Goal: Task Accomplishment & Management: Complete application form

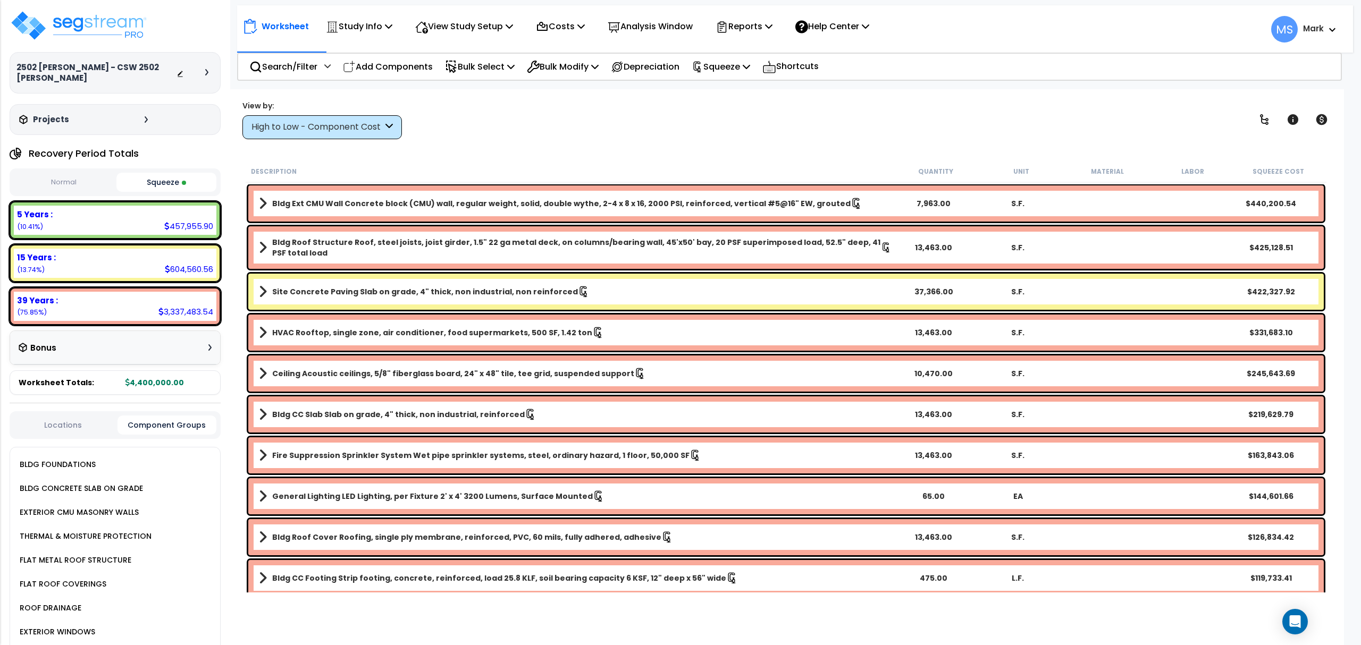
click at [374, 36] on div "Study Info" at bounding box center [359, 26] width 66 height 25
click at [466, 24] on p "View Study Setup" at bounding box center [464, 26] width 98 height 14
click at [464, 145] on div "Worksheet Study Info Study Setup Add Property Unit Template study Clone study MS" at bounding box center [786, 411] width 1116 height 645
click at [70, 28] on img at bounding box center [79, 26] width 138 height 32
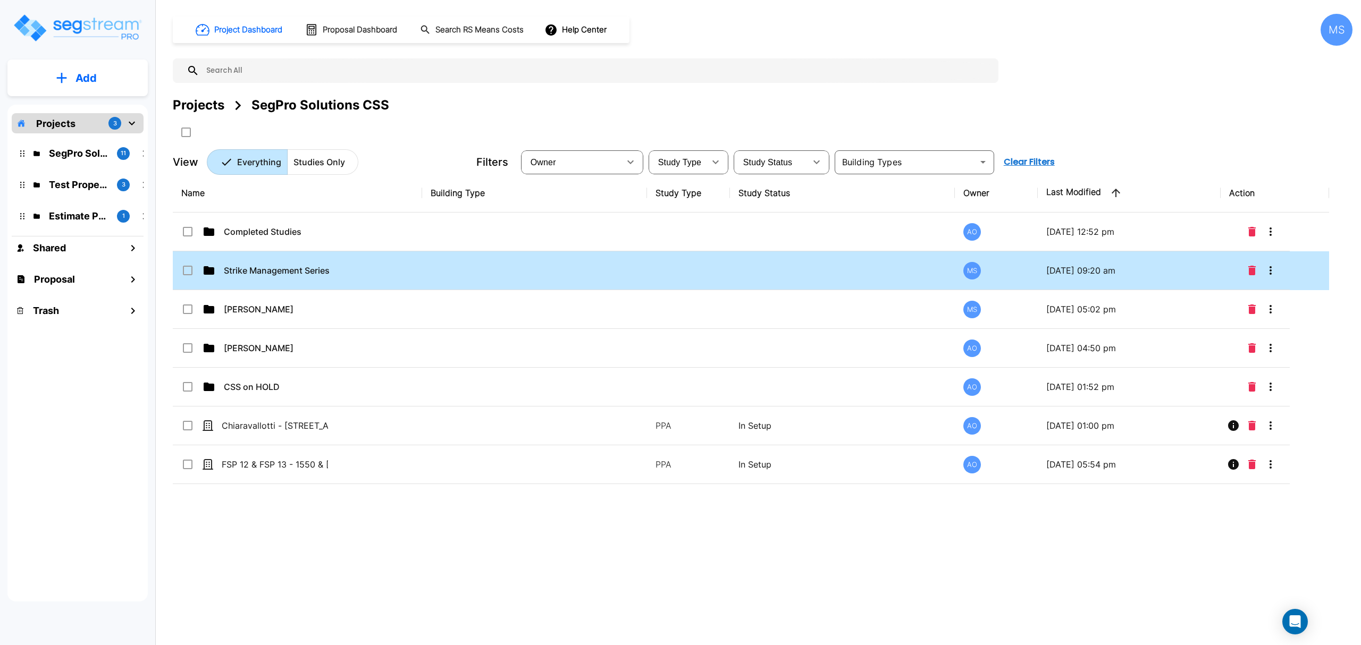
click at [297, 254] on td "Strike Management Series LLC" at bounding box center [297, 270] width 249 height 39
checkbox input "true"
click at [297, 254] on td "Strike Management Series LLC" at bounding box center [297, 270] width 249 height 39
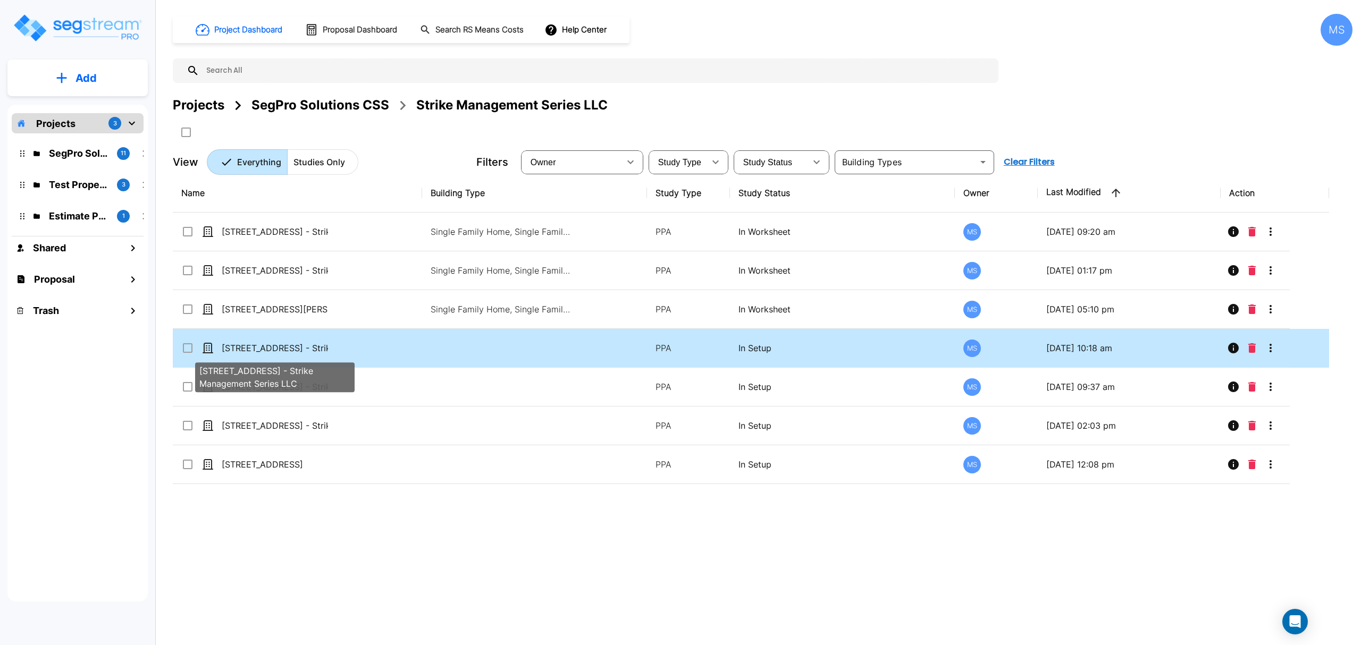
click at [253, 348] on p "[STREET_ADDRESS] - Strike Management Series LLC" at bounding box center [275, 348] width 106 height 13
checkbox input "true"
click at [252, 348] on p "[STREET_ADDRESS] - Strike Management Series LLC" at bounding box center [275, 348] width 106 height 13
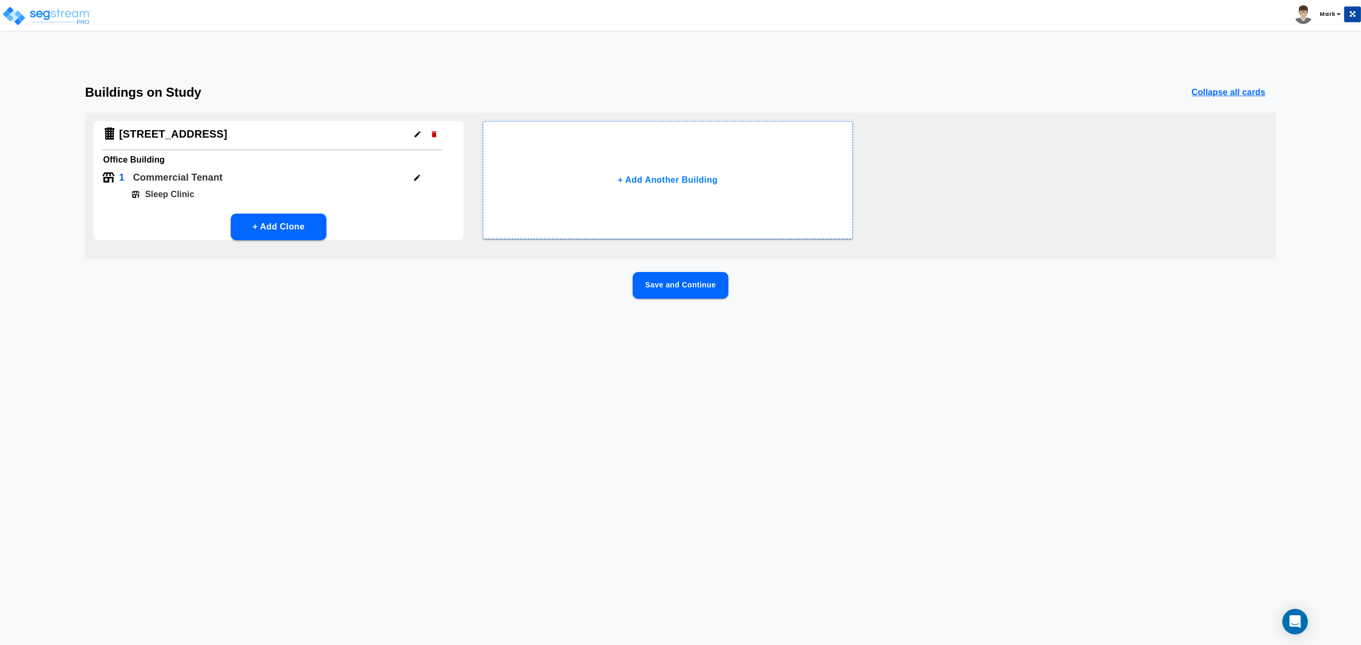
click at [679, 282] on button "Save and Continue" at bounding box center [681, 285] width 96 height 27
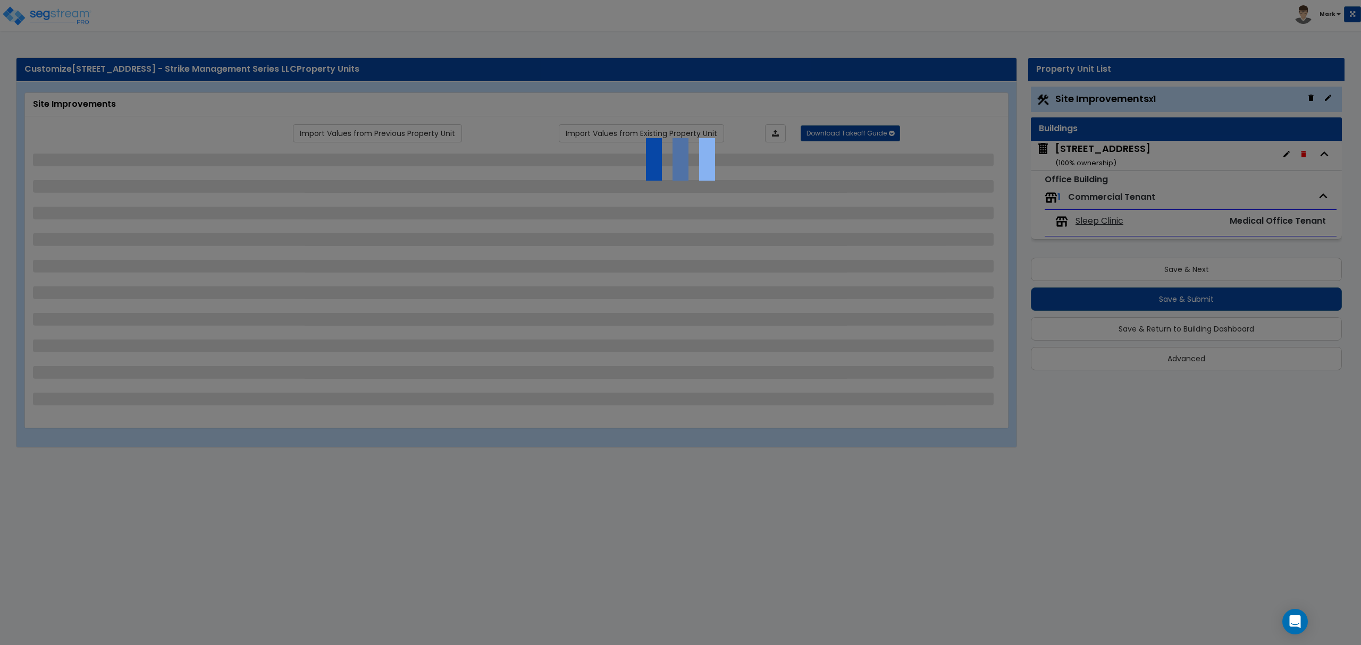
select select "2"
select select "1"
select select "2"
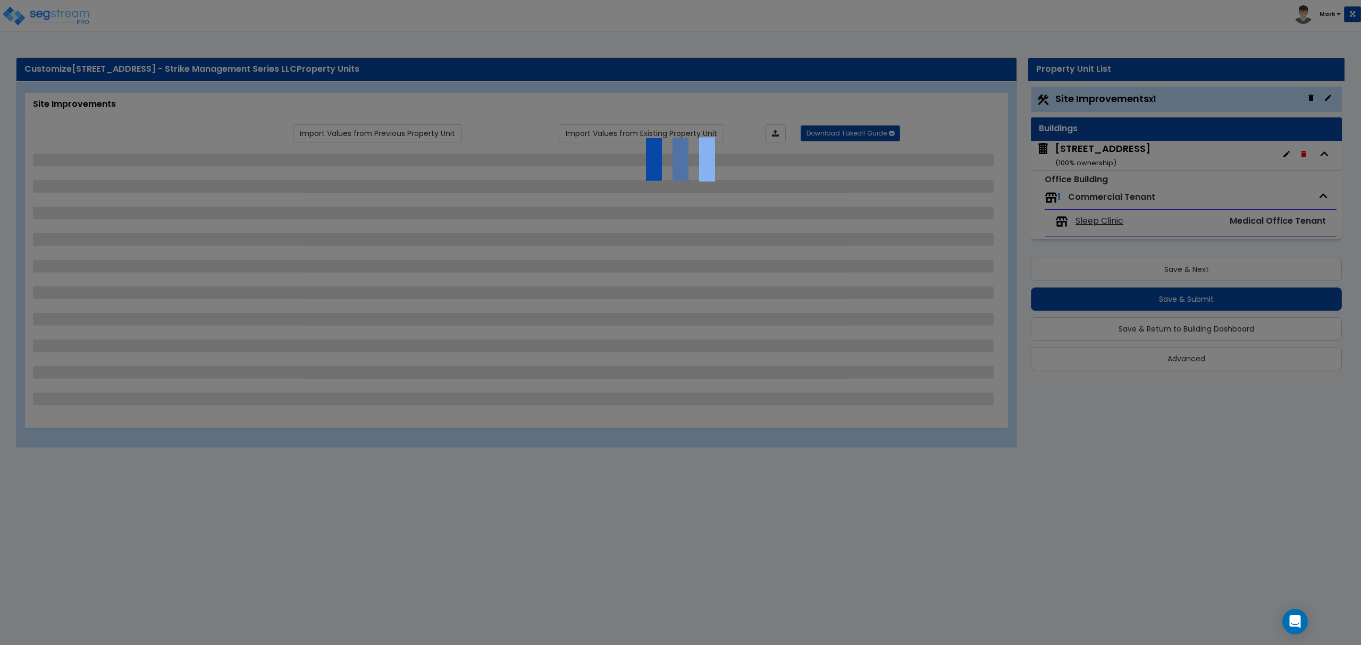
select select "1"
select select "2"
select select "1"
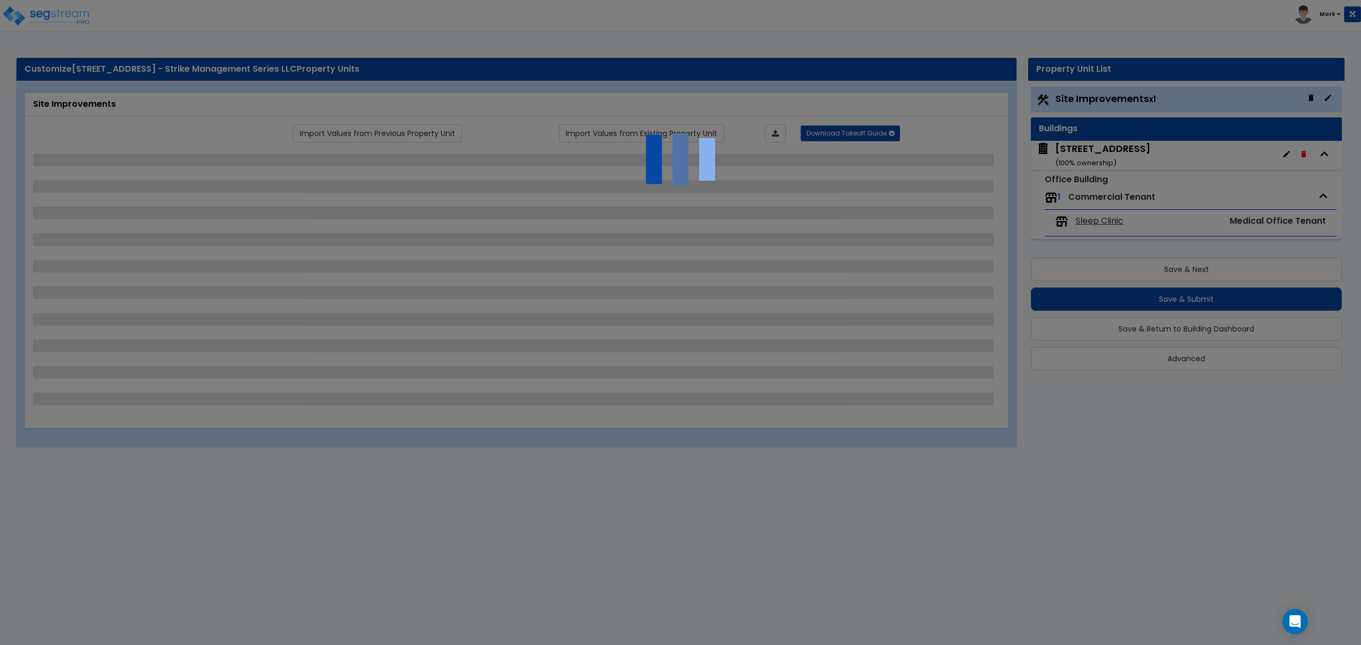
select select "10"
select select "1"
select select "2"
select select "1"
select select "3"
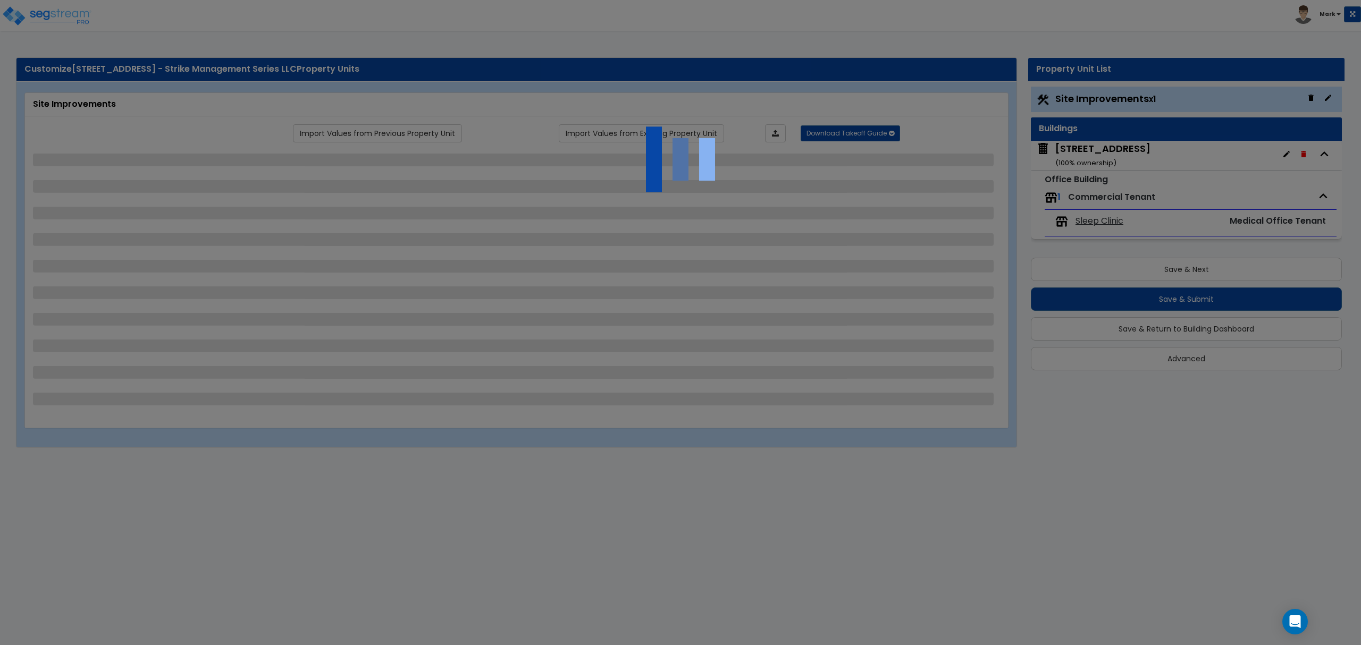
select select "3"
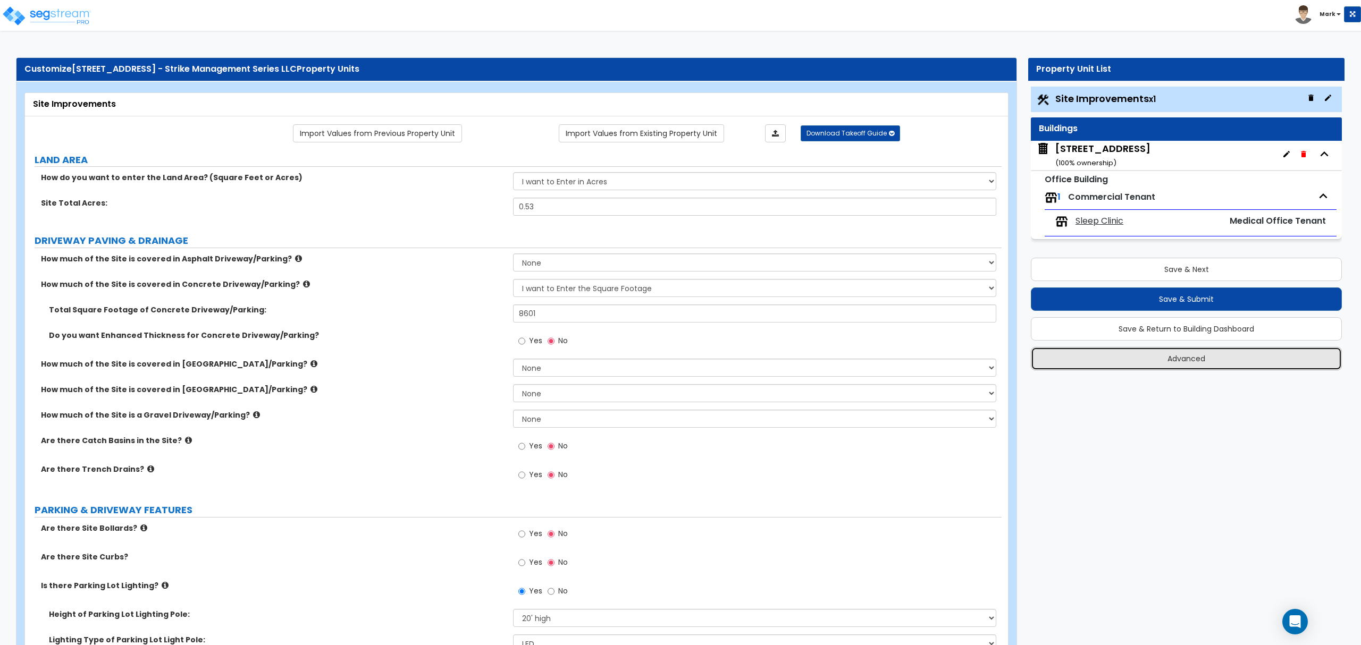
click at [1215, 356] on button "Advanced" at bounding box center [1186, 358] width 311 height 23
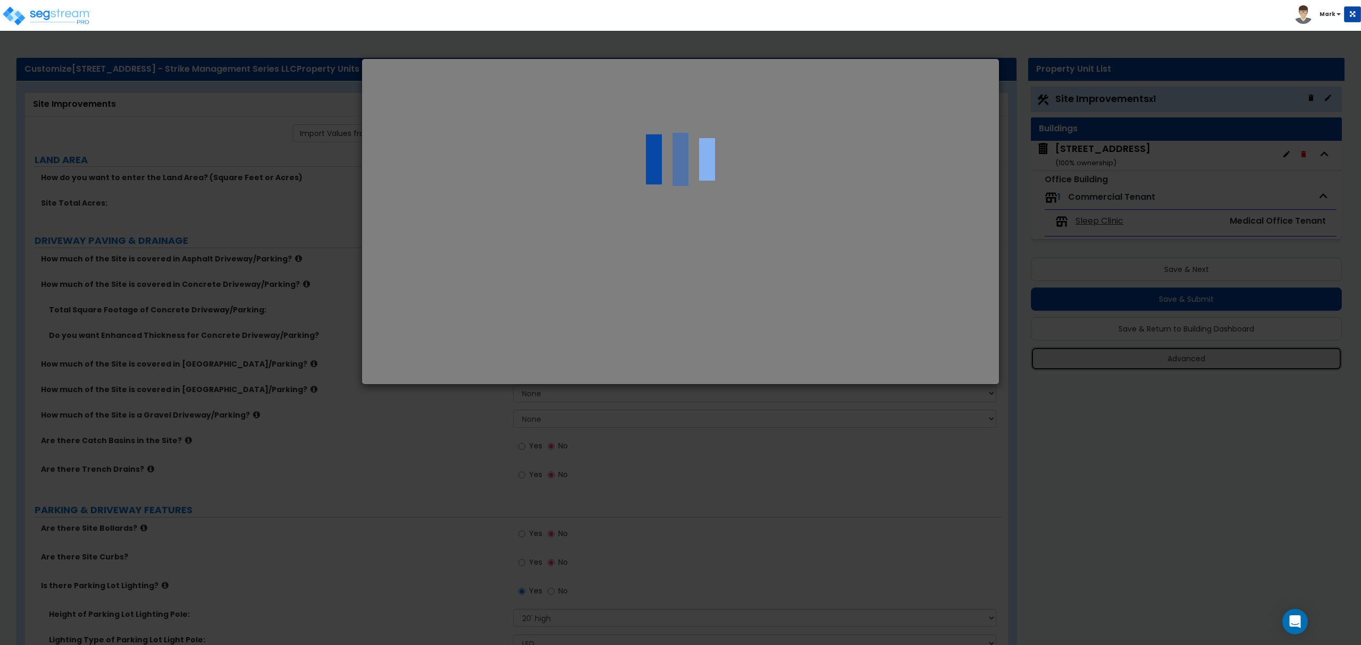
select select "[GEOGRAPHIC_DATA]"
type input "925,000.0"
type input "151,466.0"
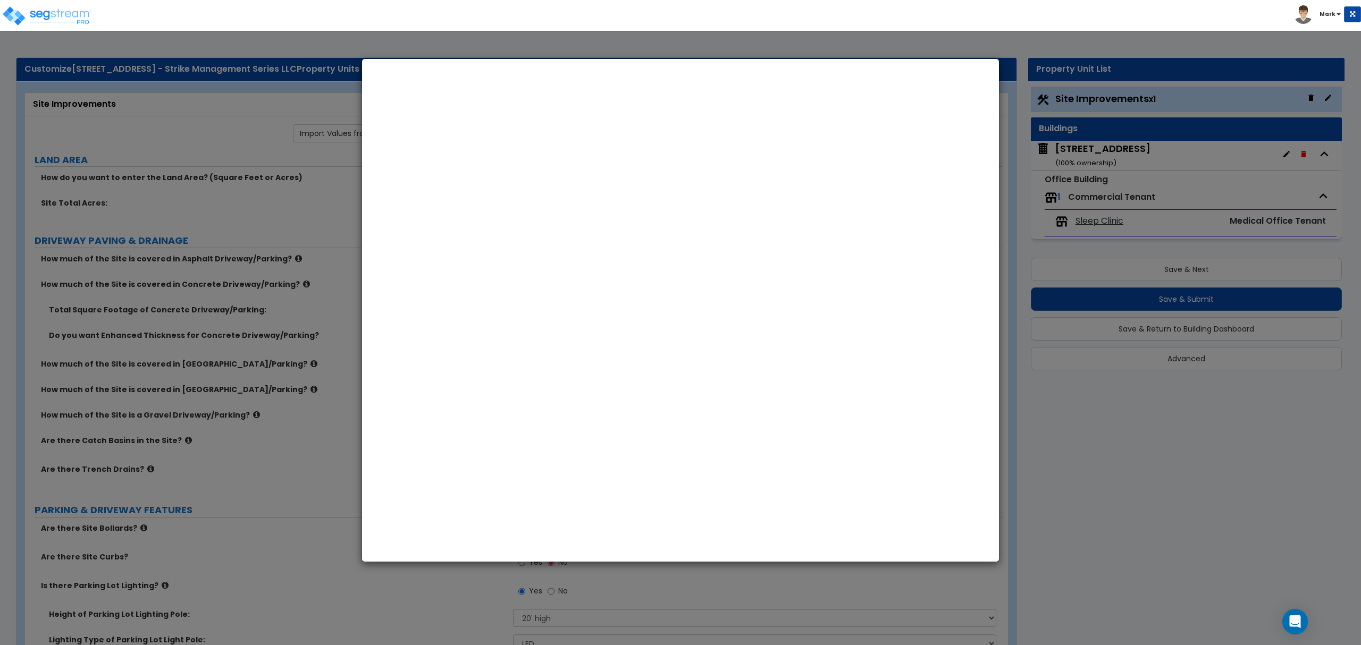
select select "2020"
